Goal: Find specific page/section: Find specific page/section

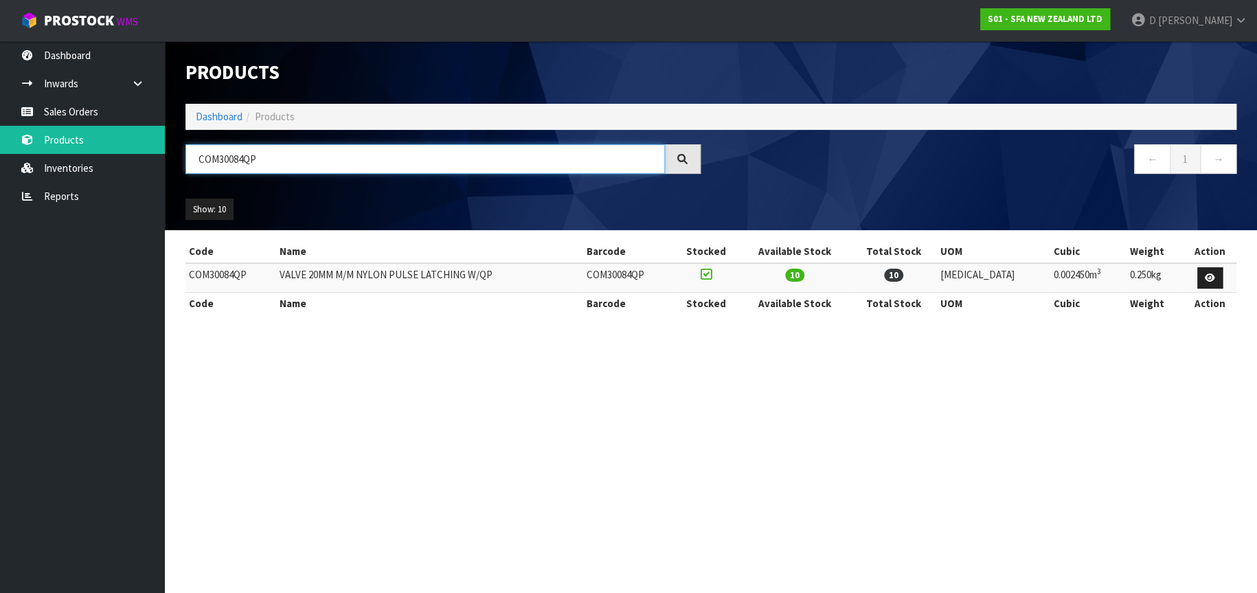
drag, startPoint x: 198, startPoint y: 161, endPoint x: 176, endPoint y: 161, distance: 22.7
click at [176, 161] on div "COM30084QP" at bounding box center [443, 164] width 536 height 40
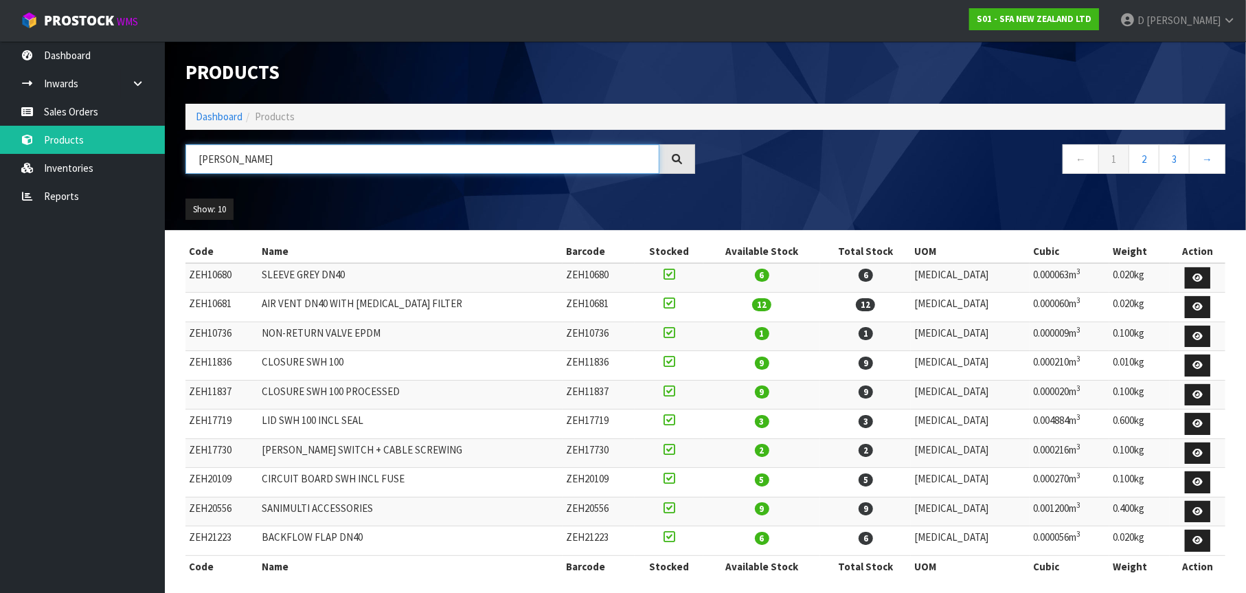
type input "[PERSON_NAME]"
click at [1145, 156] on link "2" at bounding box center [1143, 159] width 31 height 30
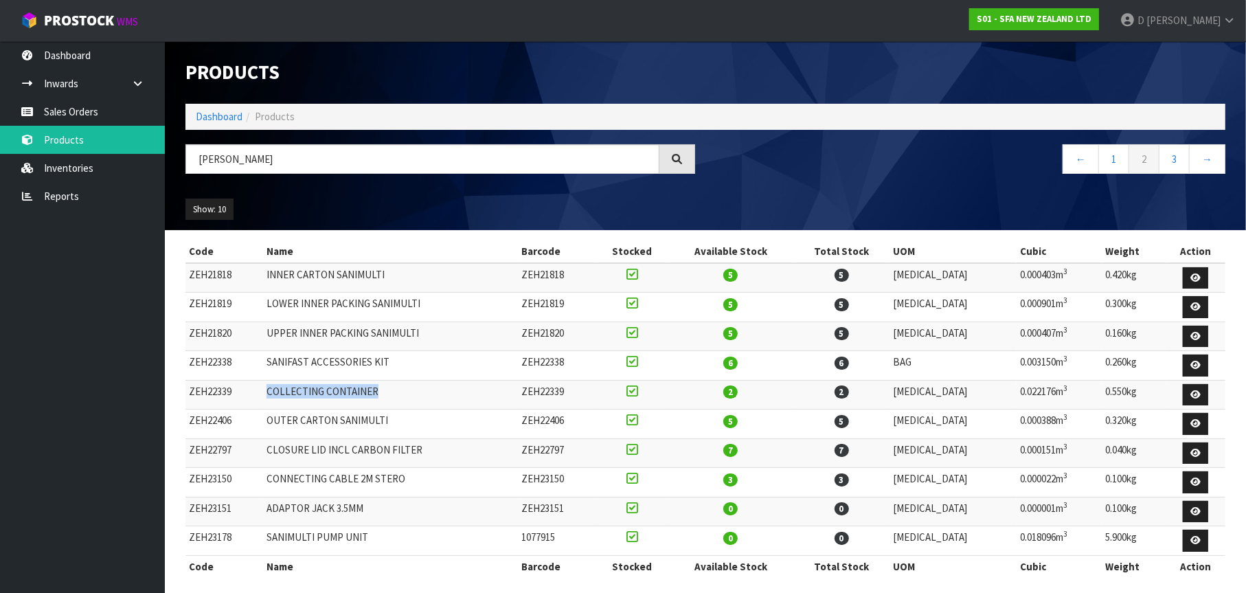
drag, startPoint x: 389, startPoint y: 391, endPoint x: 275, endPoint y: 399, distance: 114.3
click at [275, 399] on td "COLLECTING CONTAINER" at bounding box center [390, 395] width 255 height 30
copy td "COLLECTING CONTAINER"
click at [1121, 158] on link "1" at bounding box center [1113, 159] width 31 height 30
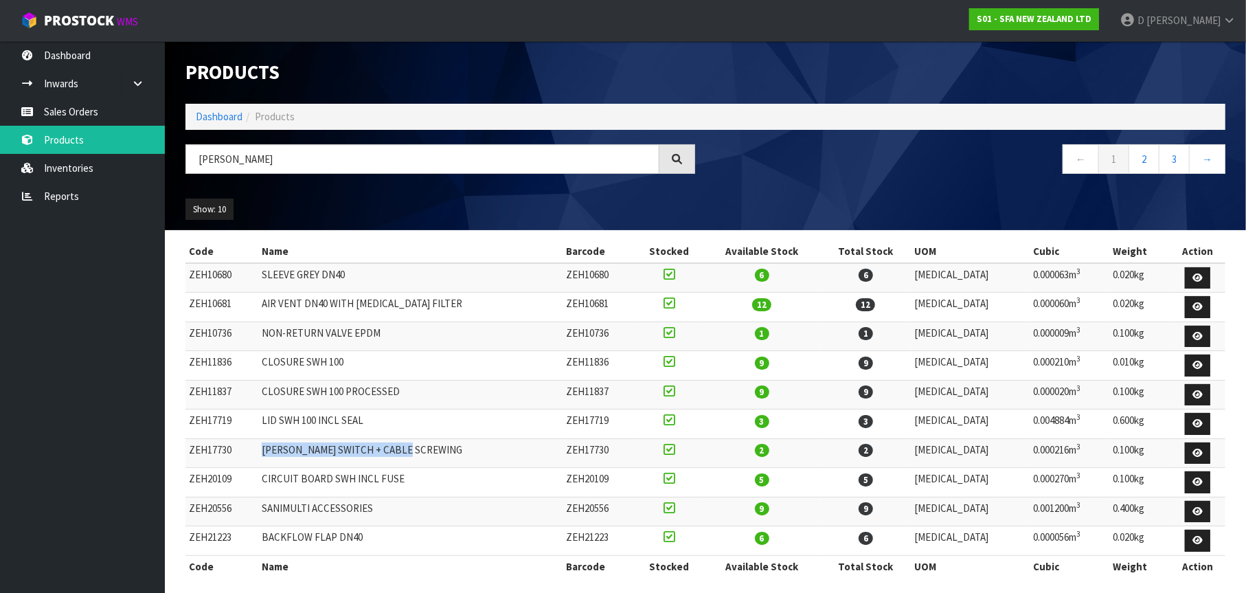
drag, startPoint x: 417, startPoint y: 447, endPoint x: 271, endPoint y: 448, distance: 145.6
click at [271, 448] on td "[PERSON_NAME] SWITCH + CABLE SCREWING" at bounding box center [410, 453] width 304 height 30
copy td "[PERSON_NAME] SWITCH + CABLE SCREWING"
click at [1151, 155] on link "2" at bounding box center [1143, 159] width 31 height 30
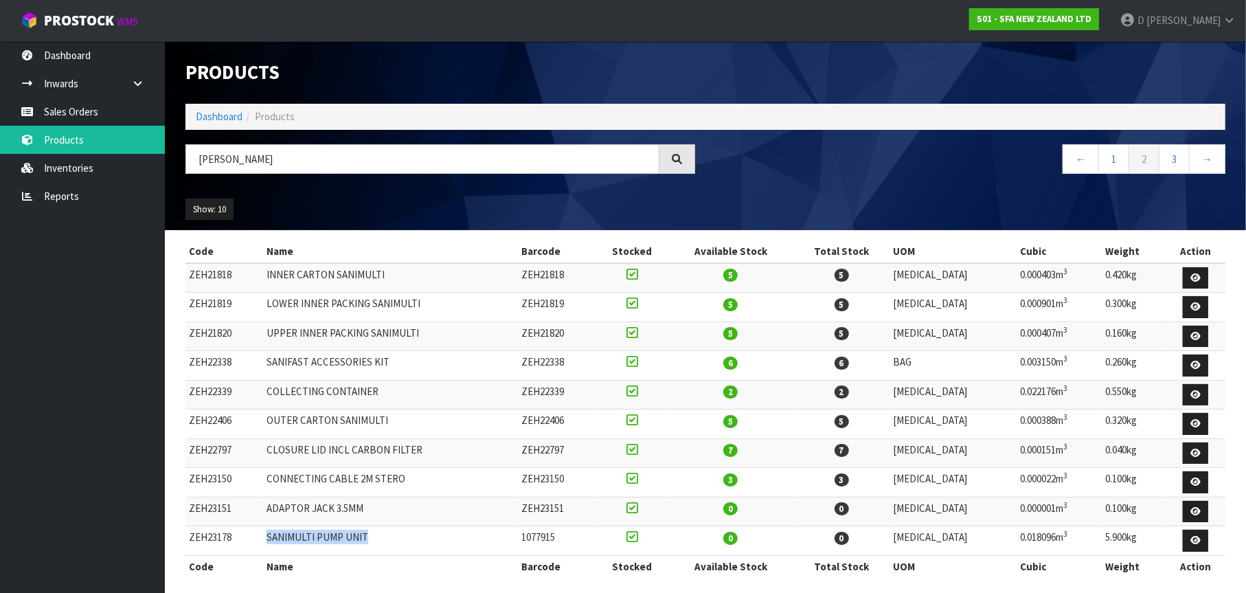
drag, startPoint x: 380, startPoint y: 538, endPoint x: 275, endPoint y: 544, distance: 105.2
click at [275, 544] on td "SANIMULTI PUMP UNIT" at bounding box center [390, 541] width 255 height 30
copy td "SANIMULTI PUMP UNIT"
